Goal: Find specific page/section: Find specific page/section

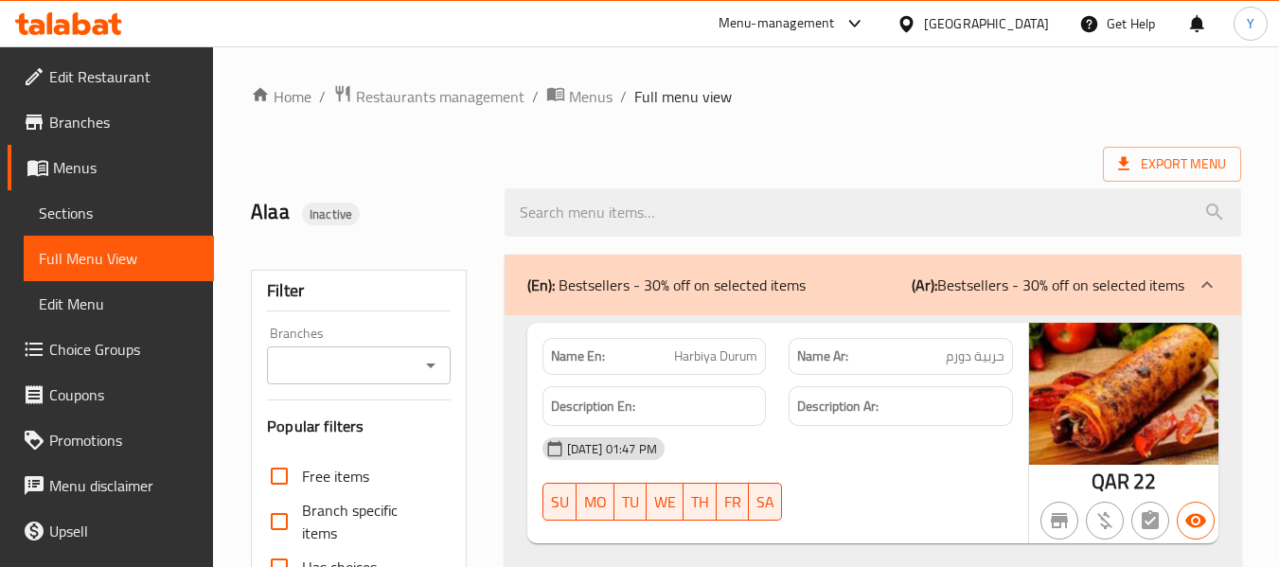
click at [1018, 27] on div "[GEOGRAPHIC_DATA]" at bounding box center [986, 23] width 125 height 21
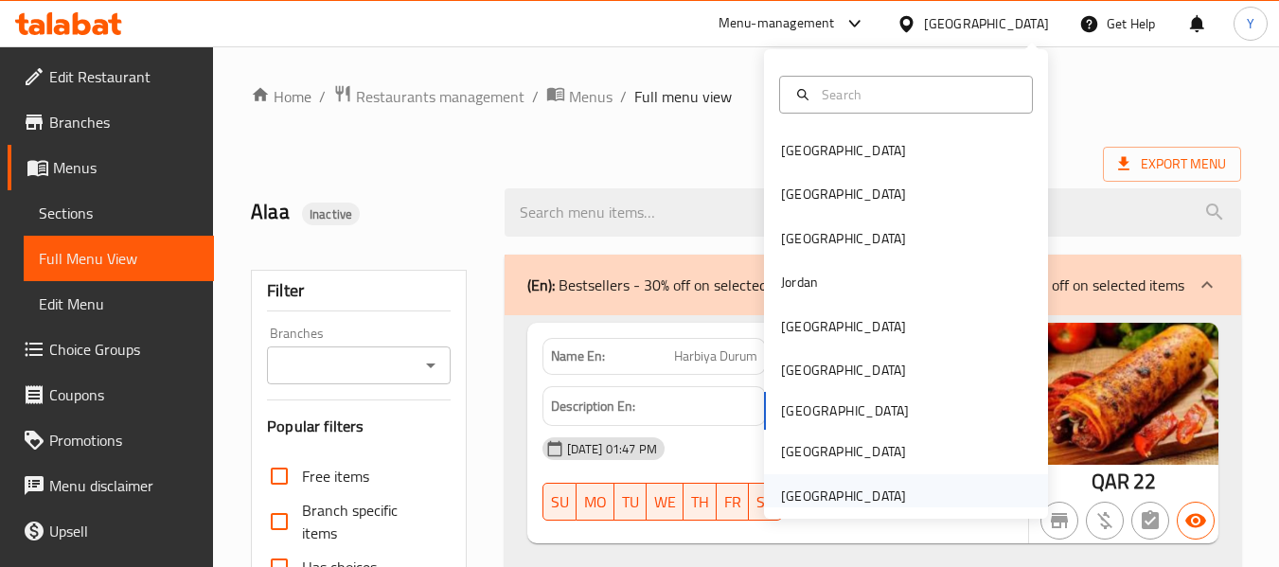
click at [811, 494] on div "[GEOGRAPHIC_DATA]" at bounding box center [843, 496] width 125 height 21
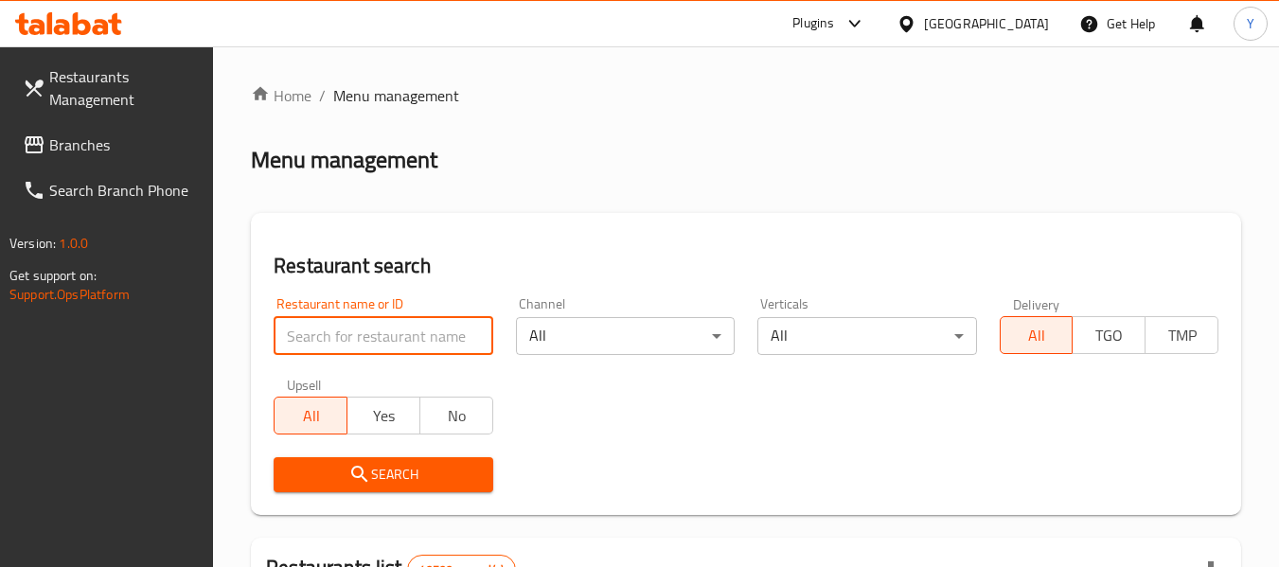
click at [471, 342] on input "search" at bounding box center [383, 336] width 219 height 38
paste input "Barbecue Star Afghani Restaurant"
click at [426, 336] on input "Barbecue Star Afghani Restaurant" at bounding box center [383, 336] width 219 height 38
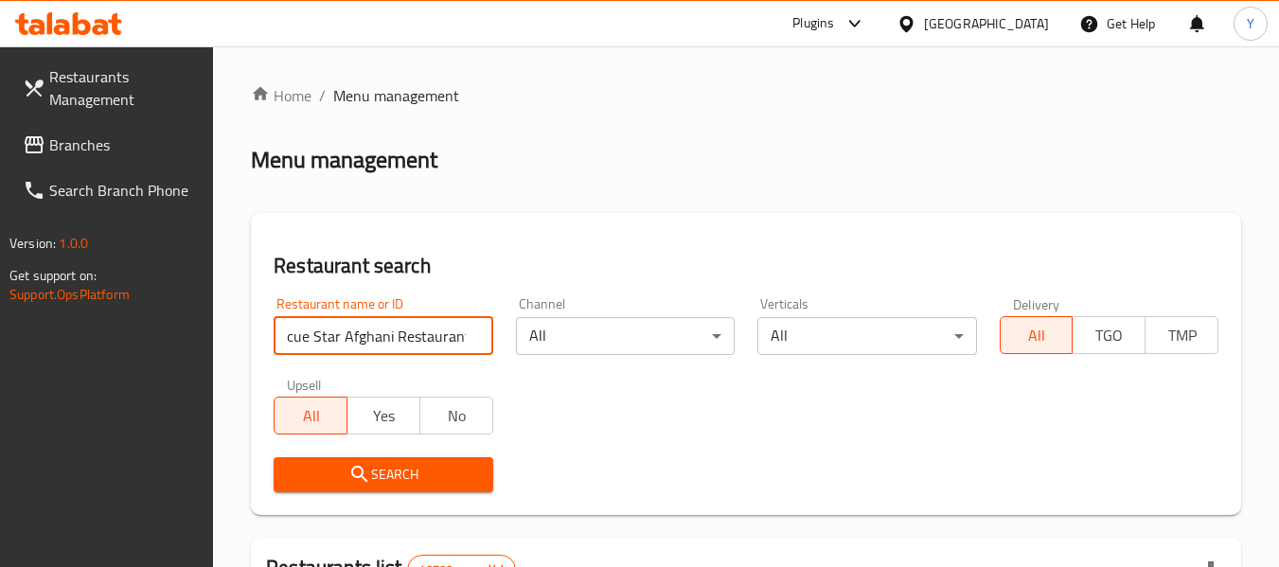
click at [426, 336] on input "Barbecue Star Afghani Restaurant" at bounding box center [383, 336] width 219 height 38
type input "Barbecue Star Afghani"
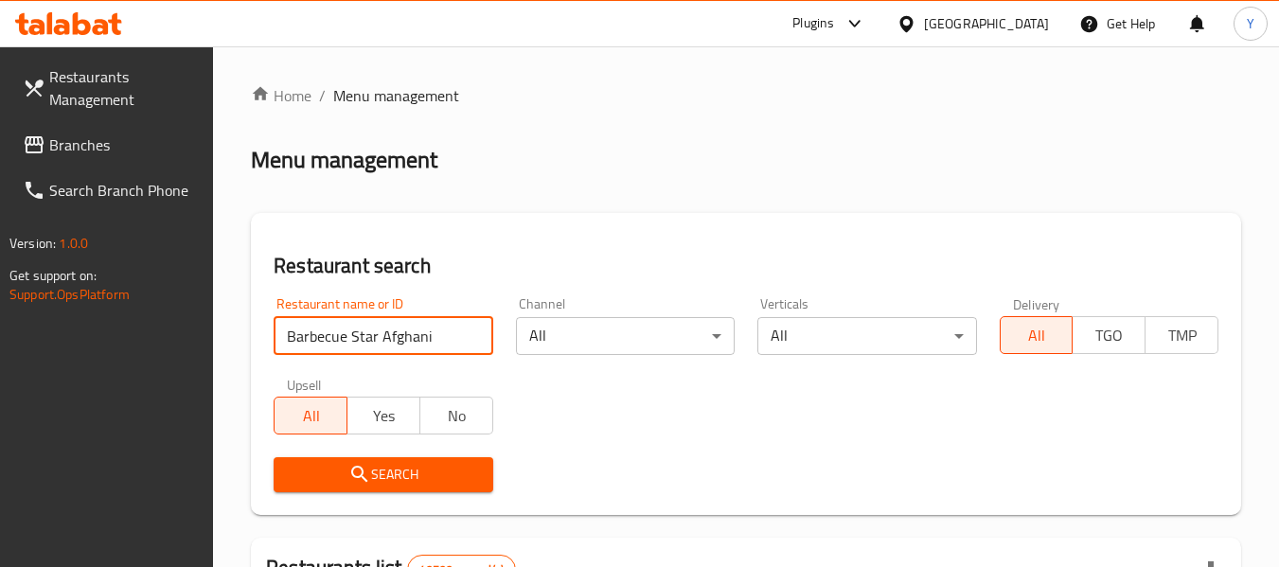
click button "Search" at bounding box center [383, 474] width 219 height 35
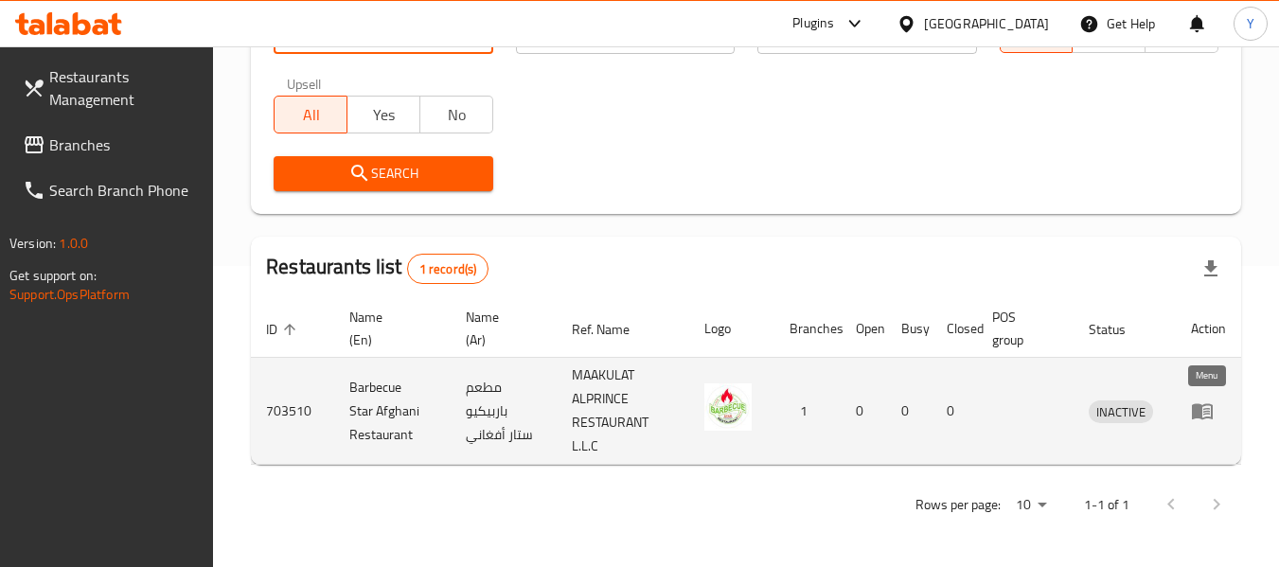
click at [1208, 412] on icon "enhanced table" at bounding box center [1206, 412] width 7 height 8
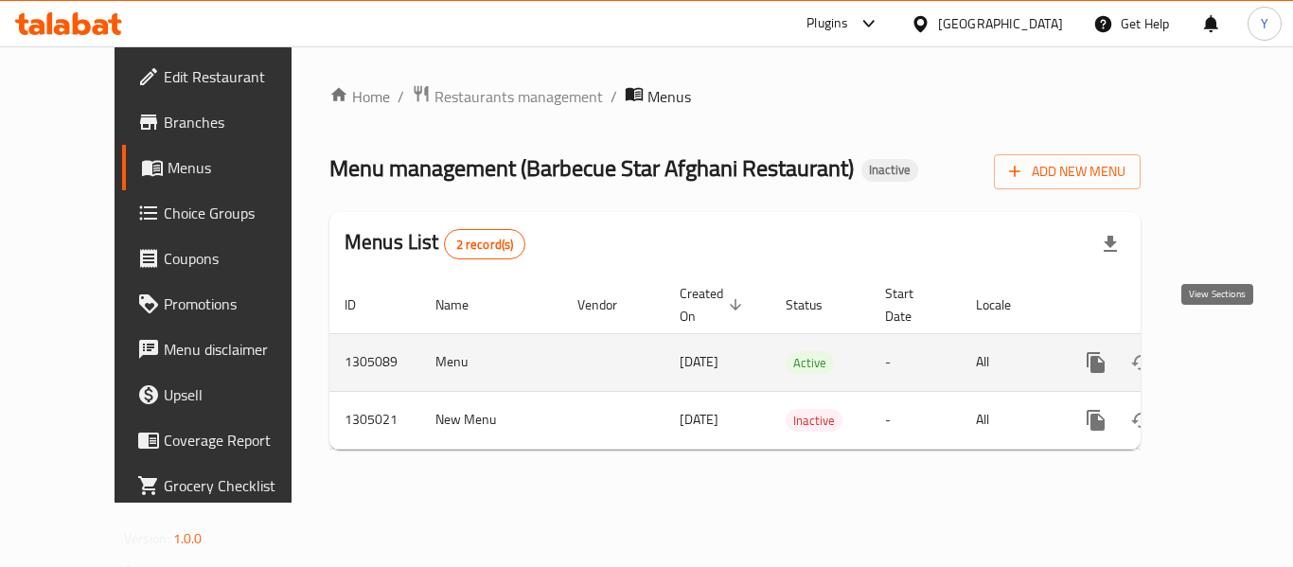
click at [1215, 355] on link "enhanced table" at bounding box center [1232, 362] width 45 height 45
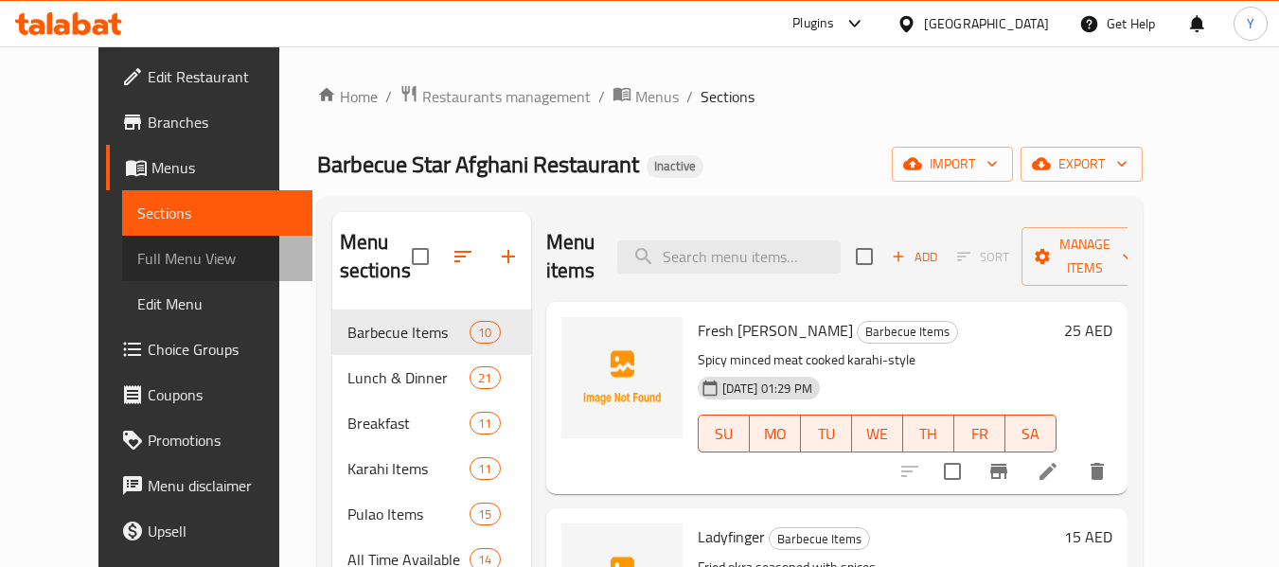
click at [137, 247] on span "Full Menu View" at bounding box center [217, 258] width 160 height 23
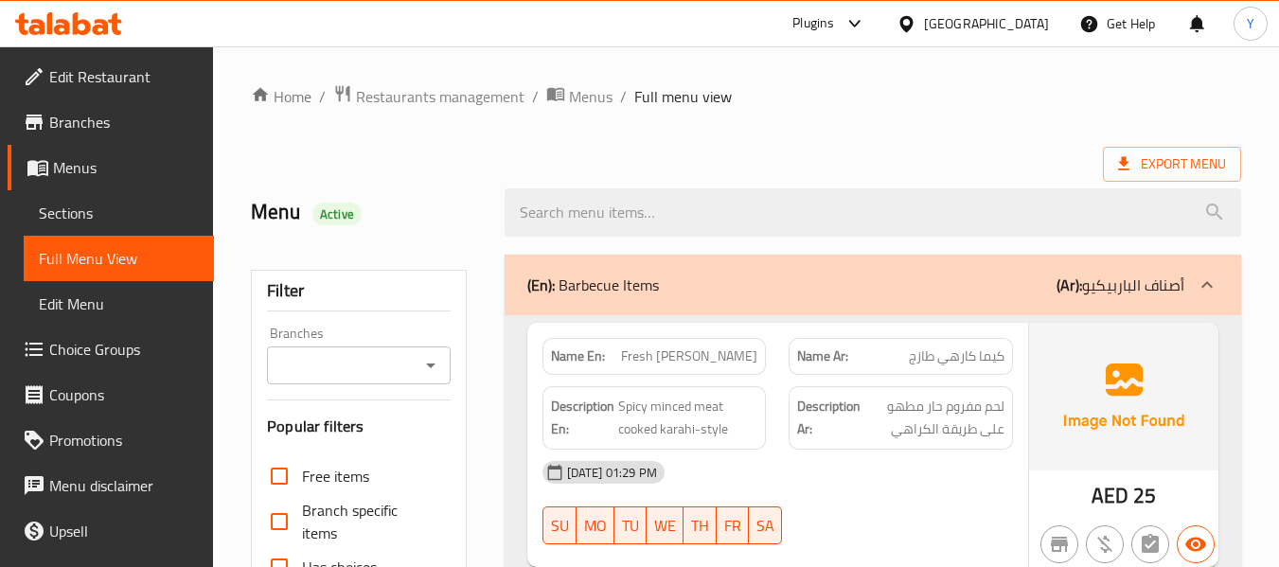
click at [579, 347] on strong "Name En:" at bounding box center [578, 356] width 54 height 20
copy strong "Name En:"
